Goal: Task Accomplishment & Management: Manage account settings

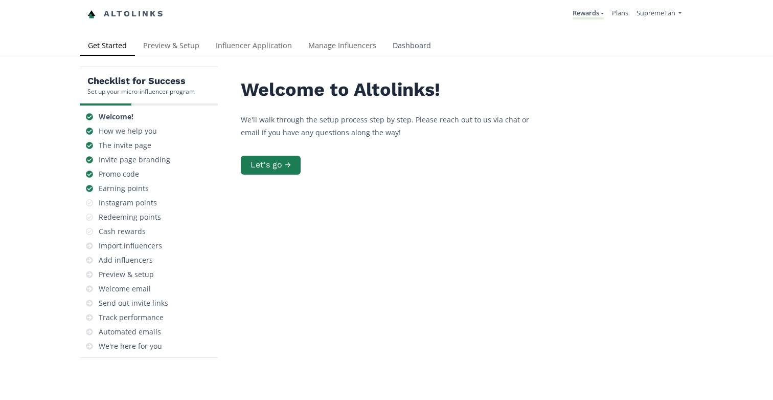
click at [413, 48] on link "Dashboard" at bounding box center [412, 46] width 55 height 20
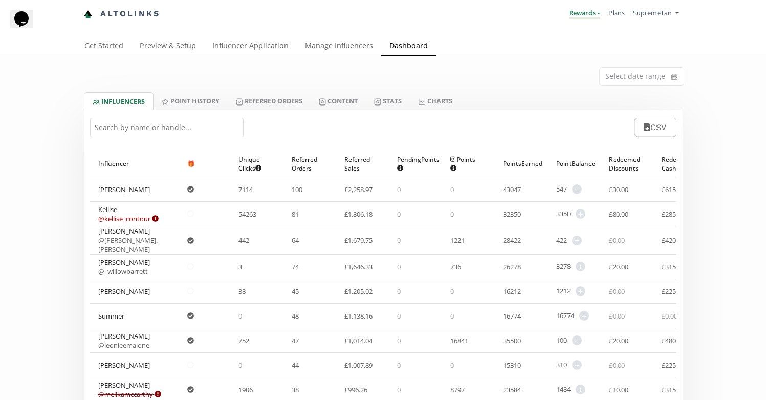
click at [589, 16] on link "Rewards" at bounding box center [584, 13] width 31 height 11
click at [526, 61] on span "Rewards" at bounding box center [530, 57] width 26 height 9
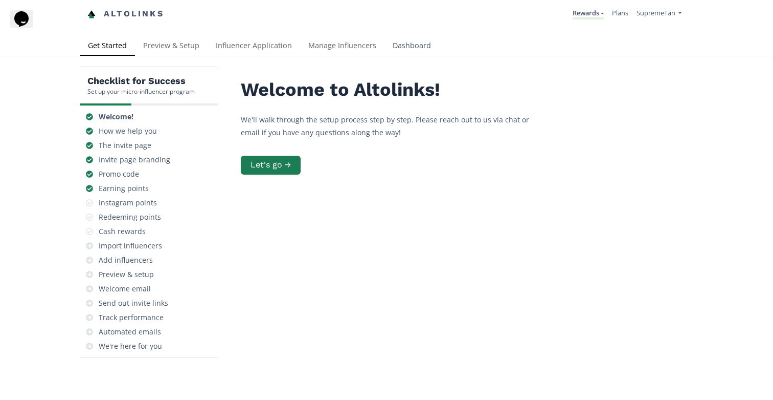
click at [402, 46] on link "Dashboard" at bounding box center [412, 46] width 55 height 20
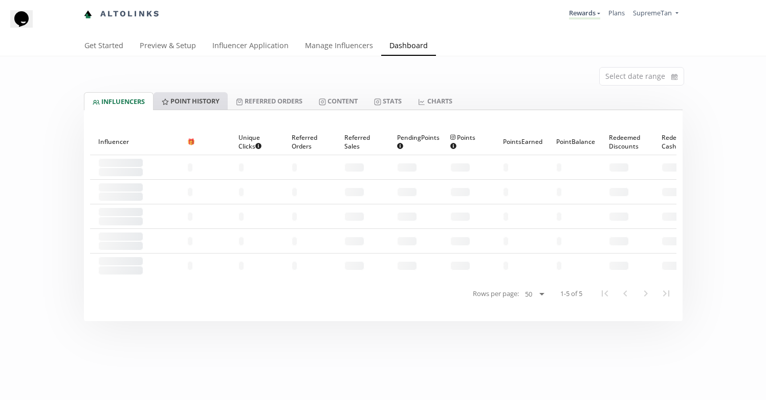
click at [202, 102] on link "Point HISTORY" at bounding box center [190, 100] width 74 height 17
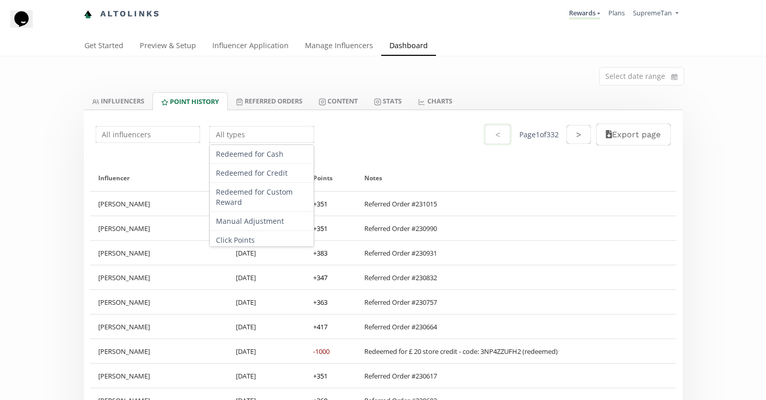
click at [275, 142] on input "text" at bounding box center [262, 134] width 108 height 20
click at [259, 152] on div "Redeemed for Cash" at bounding box center [262, 154] width 104 height 19
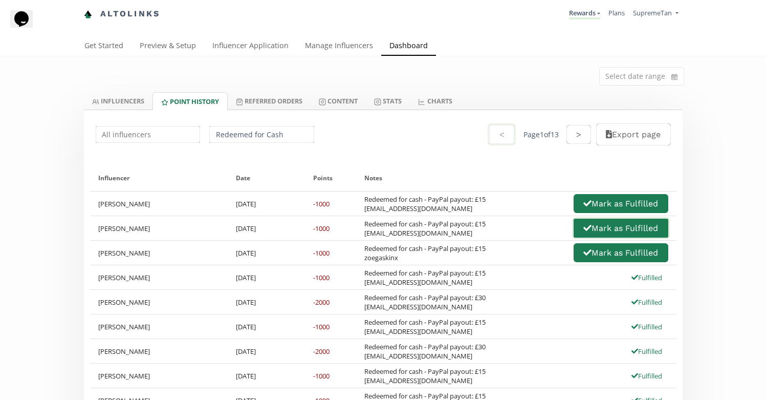
click at [615, 228] on button "Mark as Fulfilled" at bounding box center [620, 228] width 97 height 22
click at [385, 258] on div "Redeemed for cash - PayPal payout: £15 zoegaskinx" at bounding box center [424, 252] width 121 height 18
copy div "zoegaskinx"
click at [613, 256] on button "Mark as Fulfilled" at bounding box center [620, 252] width 97 height 22
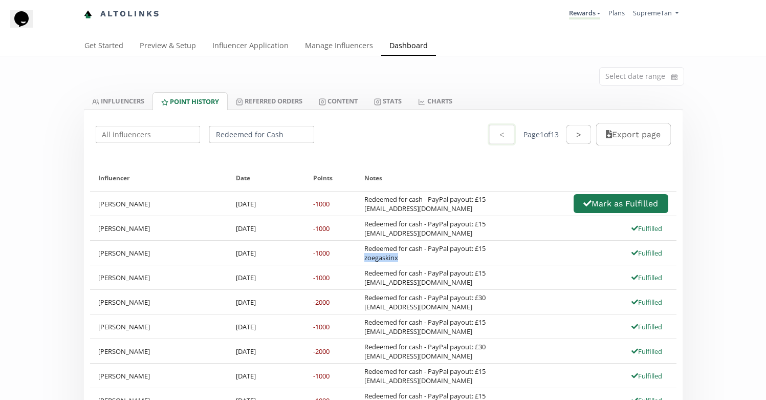
click at [387, 217] on div "Redeemed for cash - PayPal payout: £15 emjlybeckett333@outlook.com Fulfilled" at bounding box center [516, 228] width 320 height 24
drag, startPoint x: 365, startPoint y: 209, endPoint x: 435, endPoint y: 207, distance: 70.1
click at [435, 207] on div "Redeemed for cash - PayPal payout: £15 miasuth10@gmail.com" at bounding box center [424, 203] width 121 height 18
copy div "miasuth10@gmail.com"
click at [630, 210] on button "Mark as Fulfilled" at bounding box center [620, 203] width 97 height 22
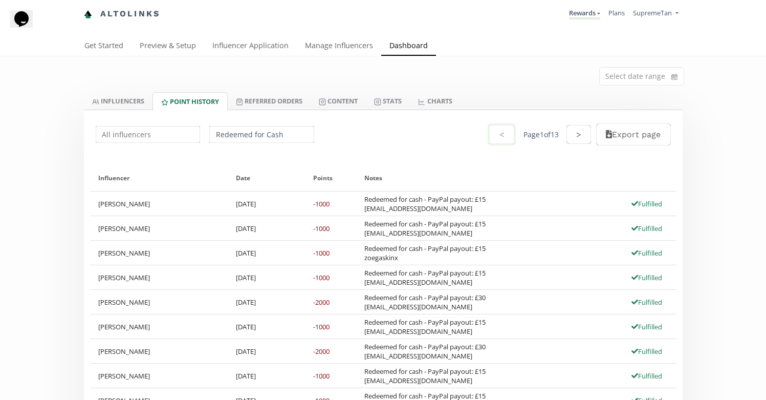
click at [252, 140] on input "Redeemed for Cash" at bounding box center [262, 134] width 108 height 20
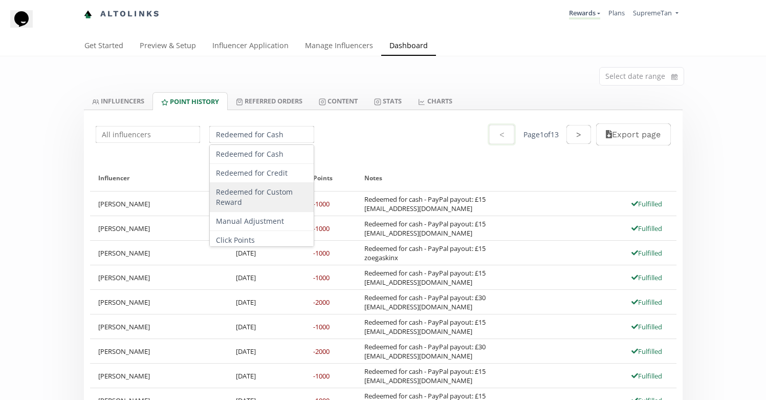
click at [260, 196] on div "Redeemed for Custom Reward" at bounding box center [262, 197] width 104 height 29
type input "Redeemed for Custom Reward"
